Goal: Find specific page/section: Find specific page/section

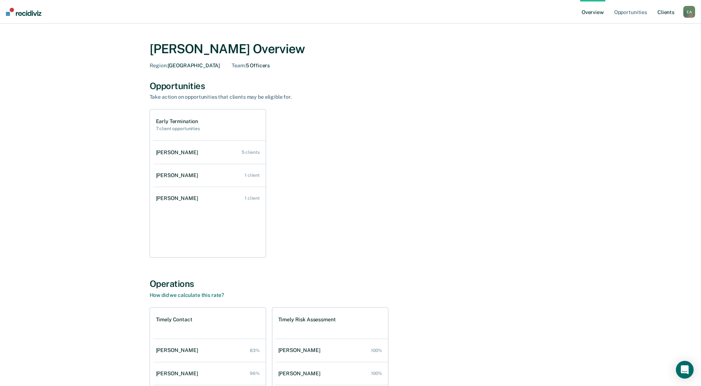
click at [667, 15] on link "Client s" at bounding box center [666, 12] width 20 height 24
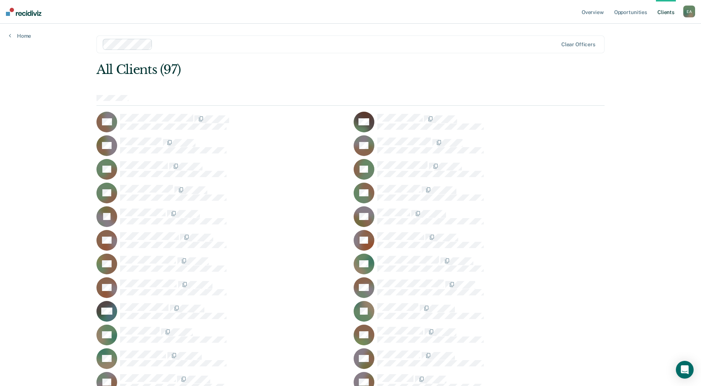
click at [689, 13] on div "E A" at bounding box center [690, 12] width 12 height 12
click at [649, 48] on link "Go to Operations" at bounding box center [660, 48] width 60 height 6
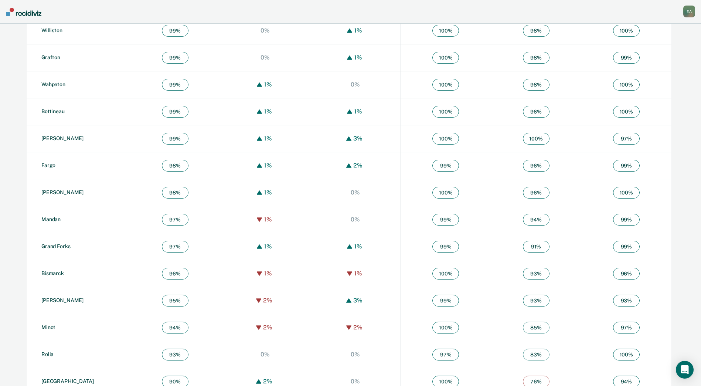
scroll to position [400, 0]
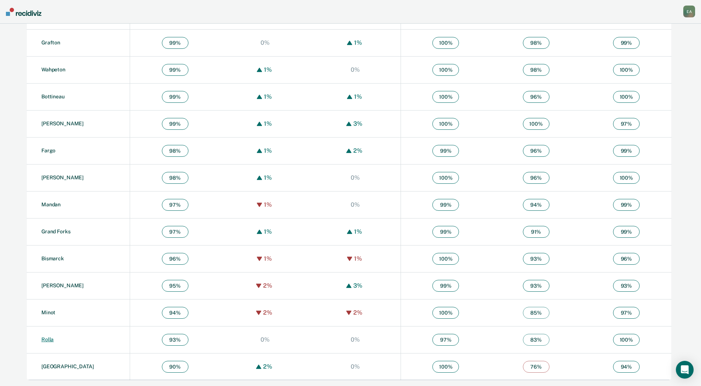
click at [46, 341] on link "Rolla" at bounding box center [47, 339] width 12 height 6
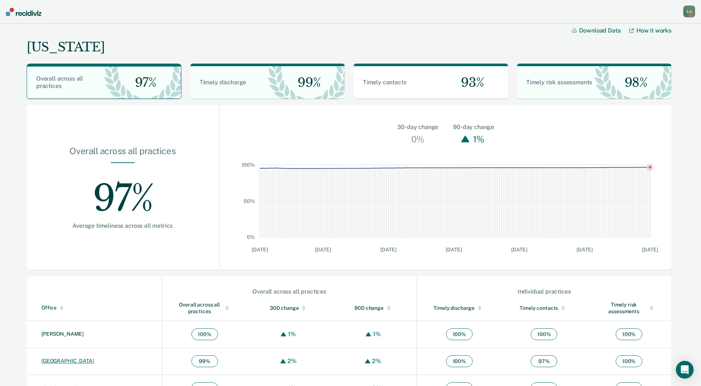
click at [51, 361] on link "[GEOGRAPHIC_DATA]" at bounding box center [67, 361] width 53 height 6
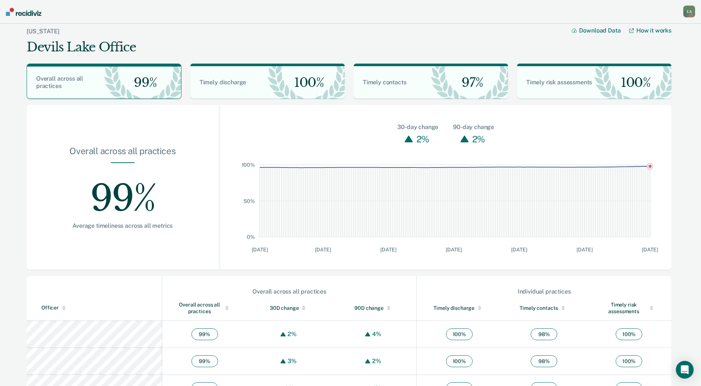
scroll to position [22, 0]
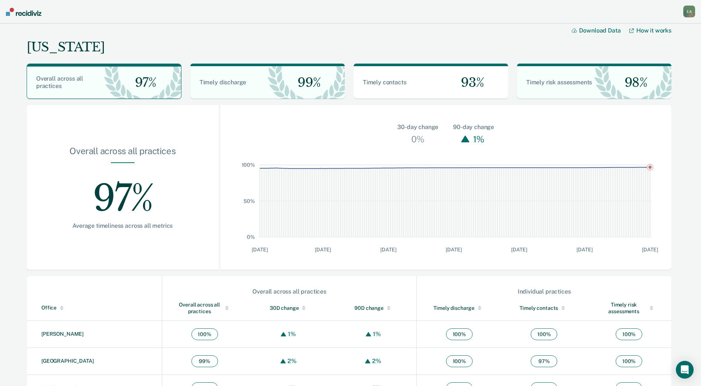
click at [693, 11] on div "E A" at bounding box center [690, 12] width 12 height 12
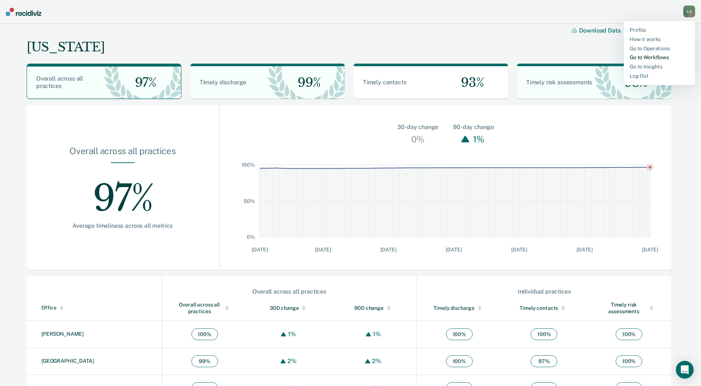
click at [657, 57] on link "Go to Workflows" at bounding box center [660, 57] width 60 height 6
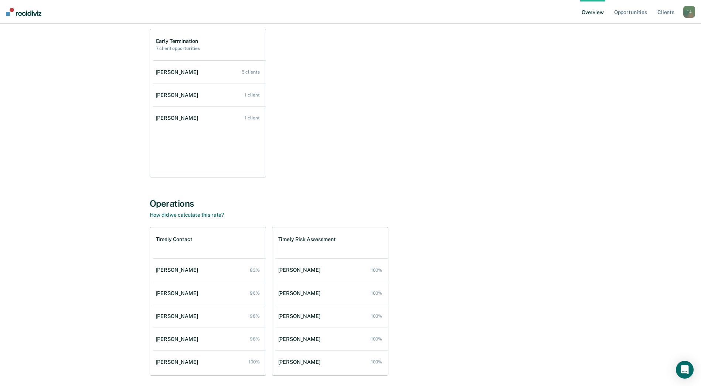
scroll to position [108, 0]
